Goal: Task Accomplishment & Management: Use online tool/utility

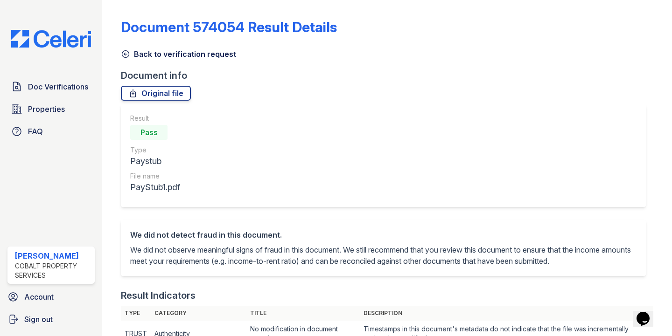
scroll to position [411, 0]
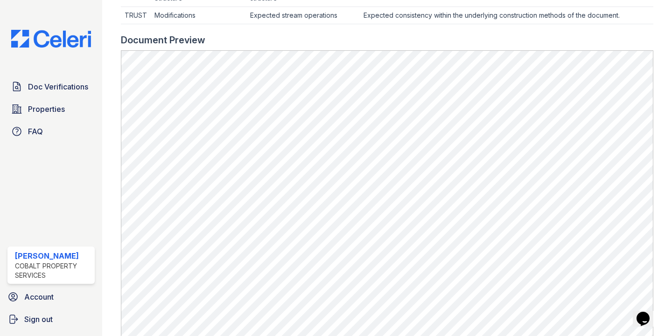
click at [51, 36] on img at bounding box center [51, 39] width 95 height 18
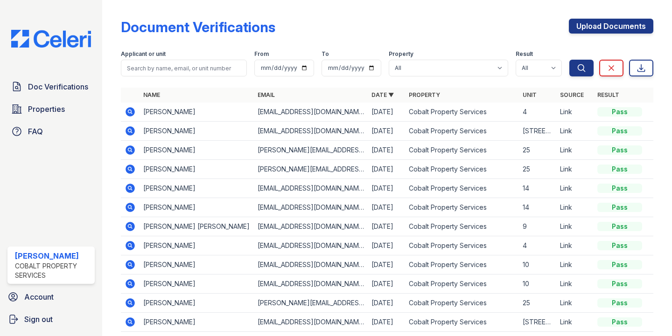
click at [129, 110] on icon at bounding box center [130, 111] width 11 height 11
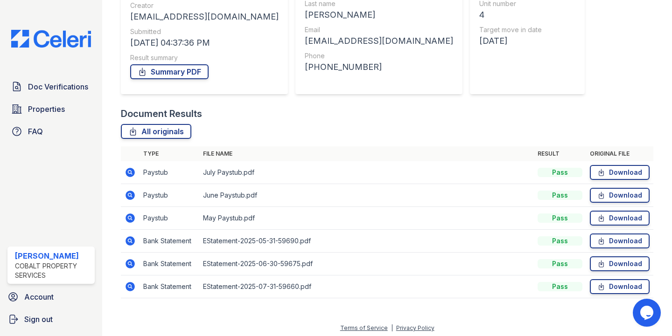
scroll to position [126, 0]
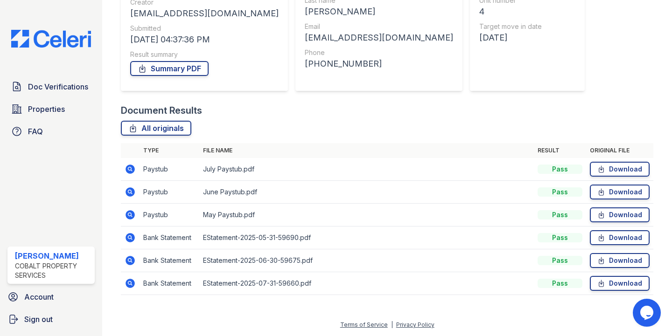
click at [130, 171] on icon at bounding box center [130, 169] width 9 height 9
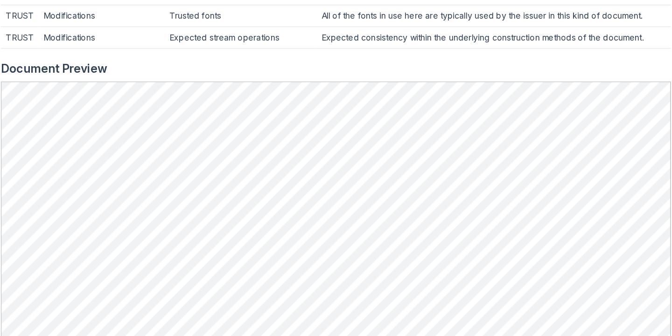
scroll to position [371, 0]
